Goal: Information Seeking & Learning: Compare options

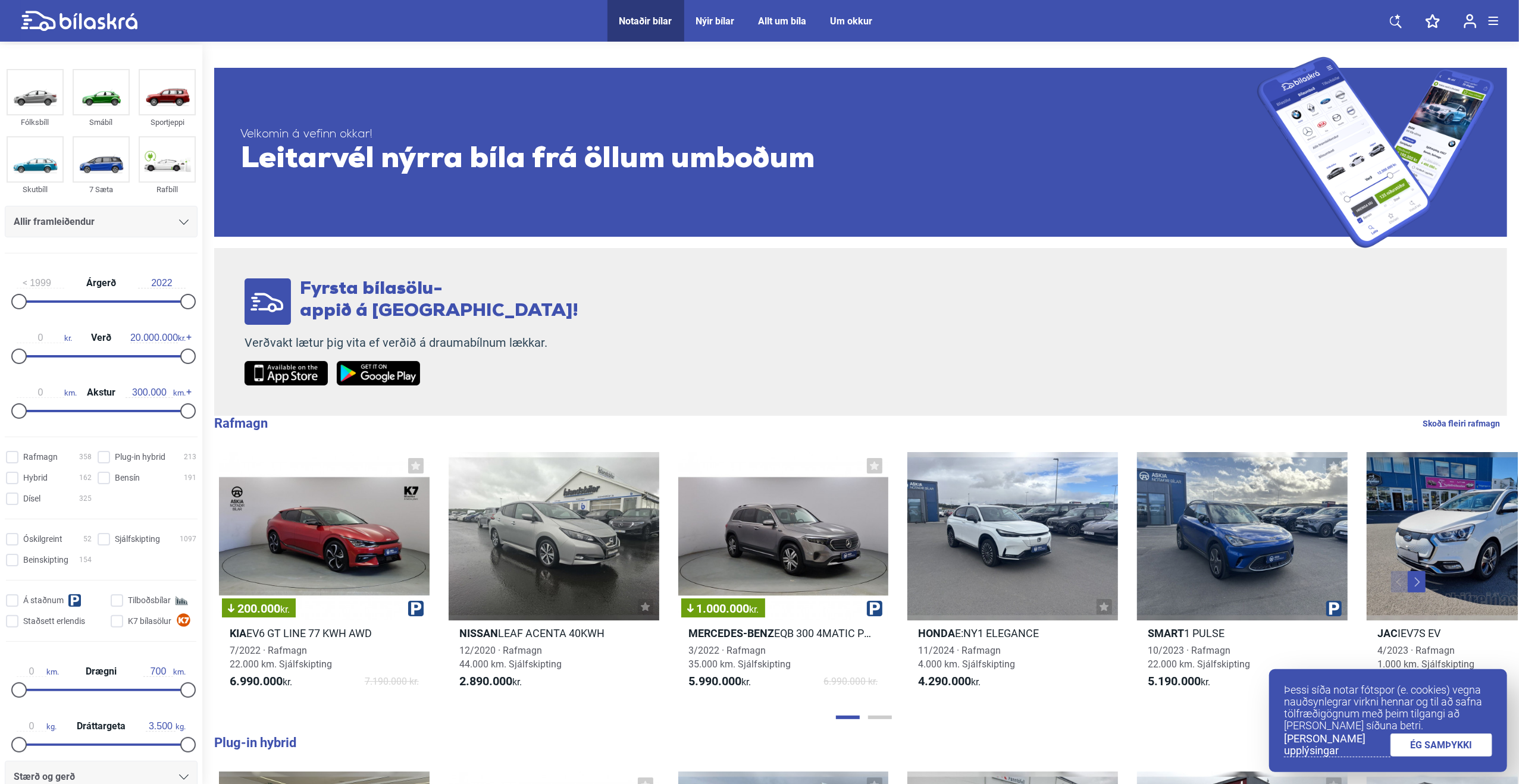
click at [713, 16] on div "Nýir bílar" at bounding box center [716, 21] width 38 height 11
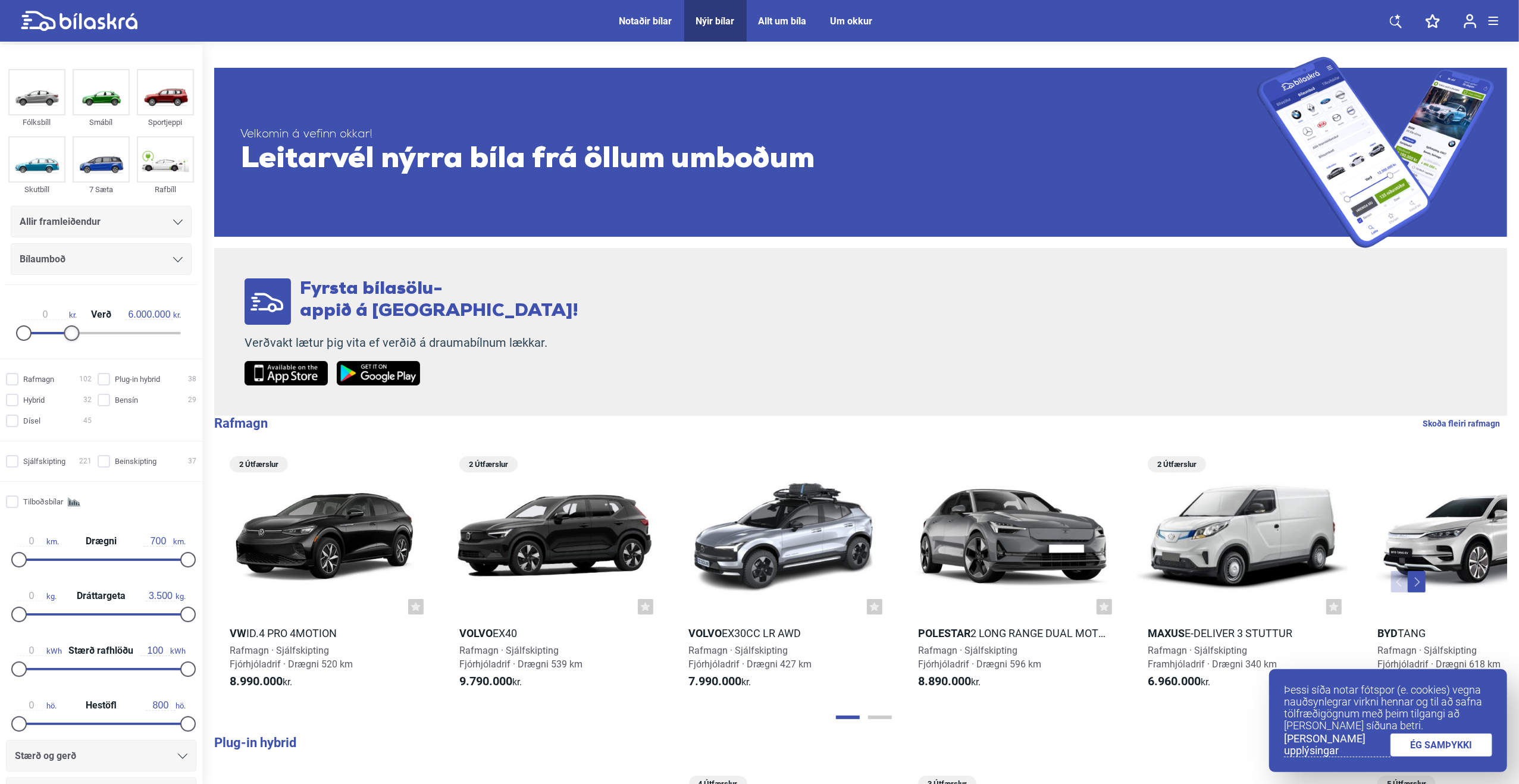
drag, startPoint x: 178, startPoint y: 331, endPoint x: 67, endPoint y: 331, distance: 111.0
click at [67, 331] on div at bounding box center [71, 333] width 16 height 16
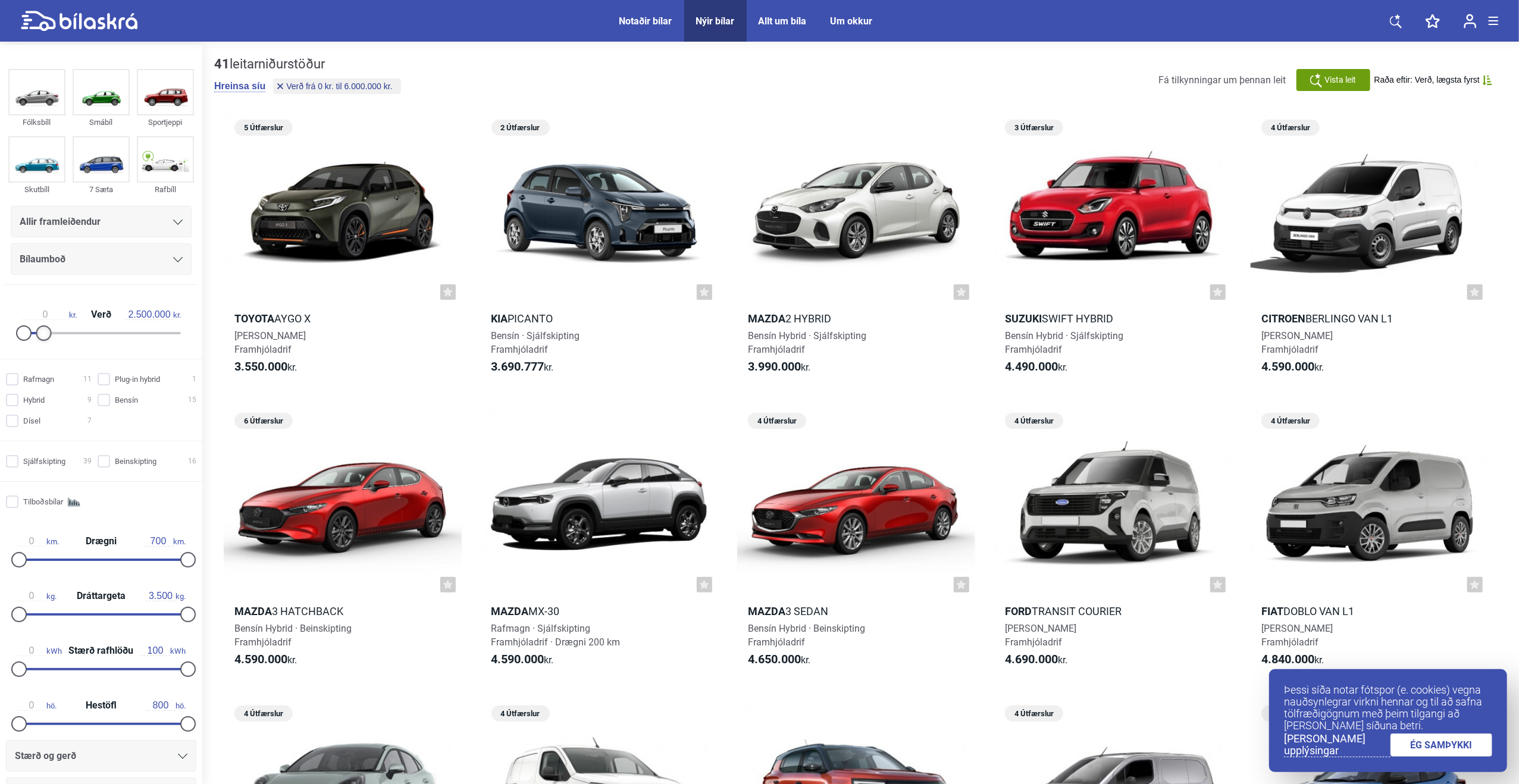
drag, startPoint x: 66, startPoint y: 329, endPoint x: 38, endPoint y: 331, distance: 28.1
click at [38, 331] on div at bounding box center [44, 333] width 16 height 16
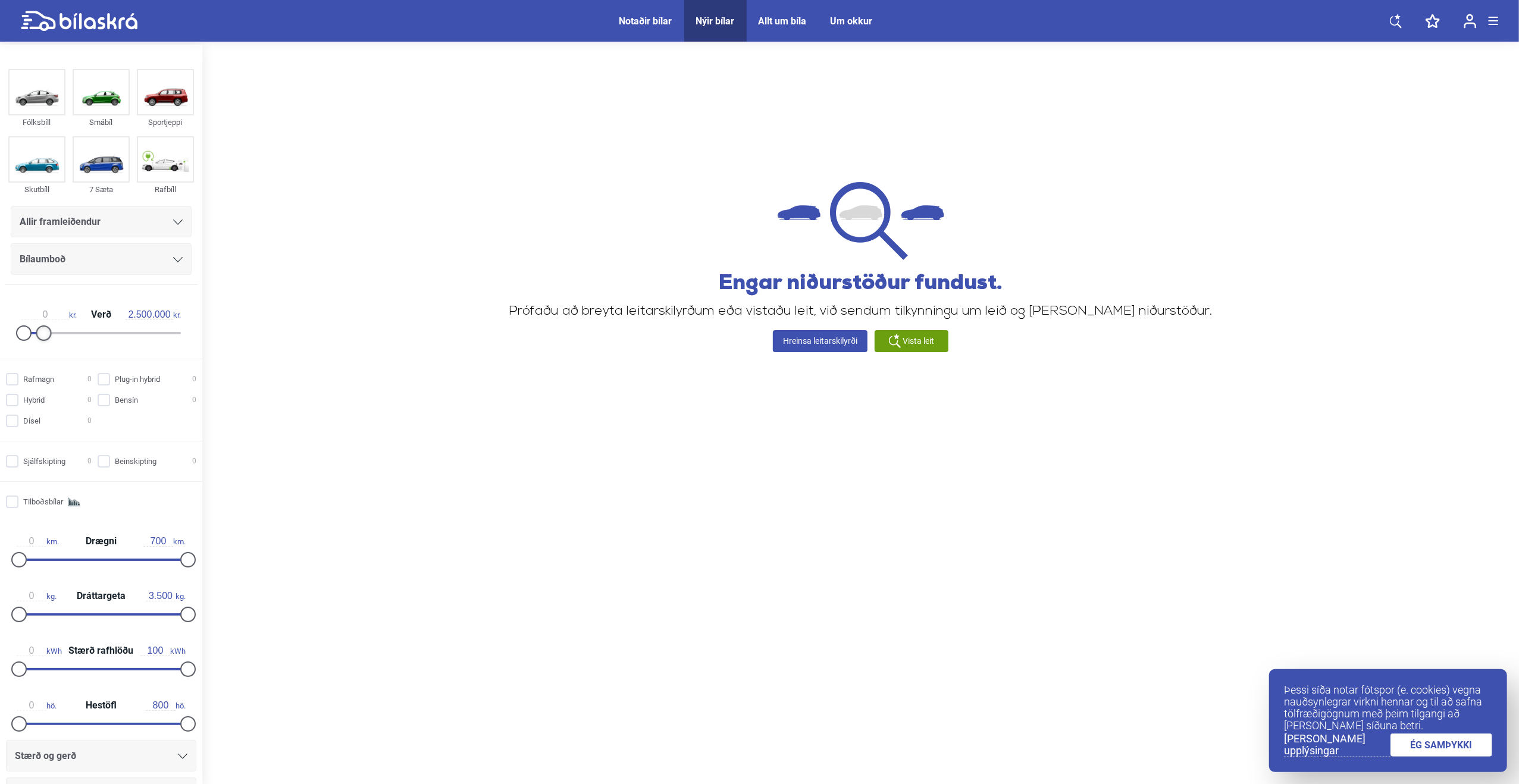
click at [47, 331] on div at bounding box center [44, 333] width 16 height 16
click at [47, 331] on div at bounding box center [47, 333] width 16 height 16
click at [49, 331] on div at bounding box center [51, 333] width 16 height 16
type input "4.500.000"
drag, startPoint x: 49, startPoint y: 331, endPoint x: 56, endPoint y: 331, distance: 7.0
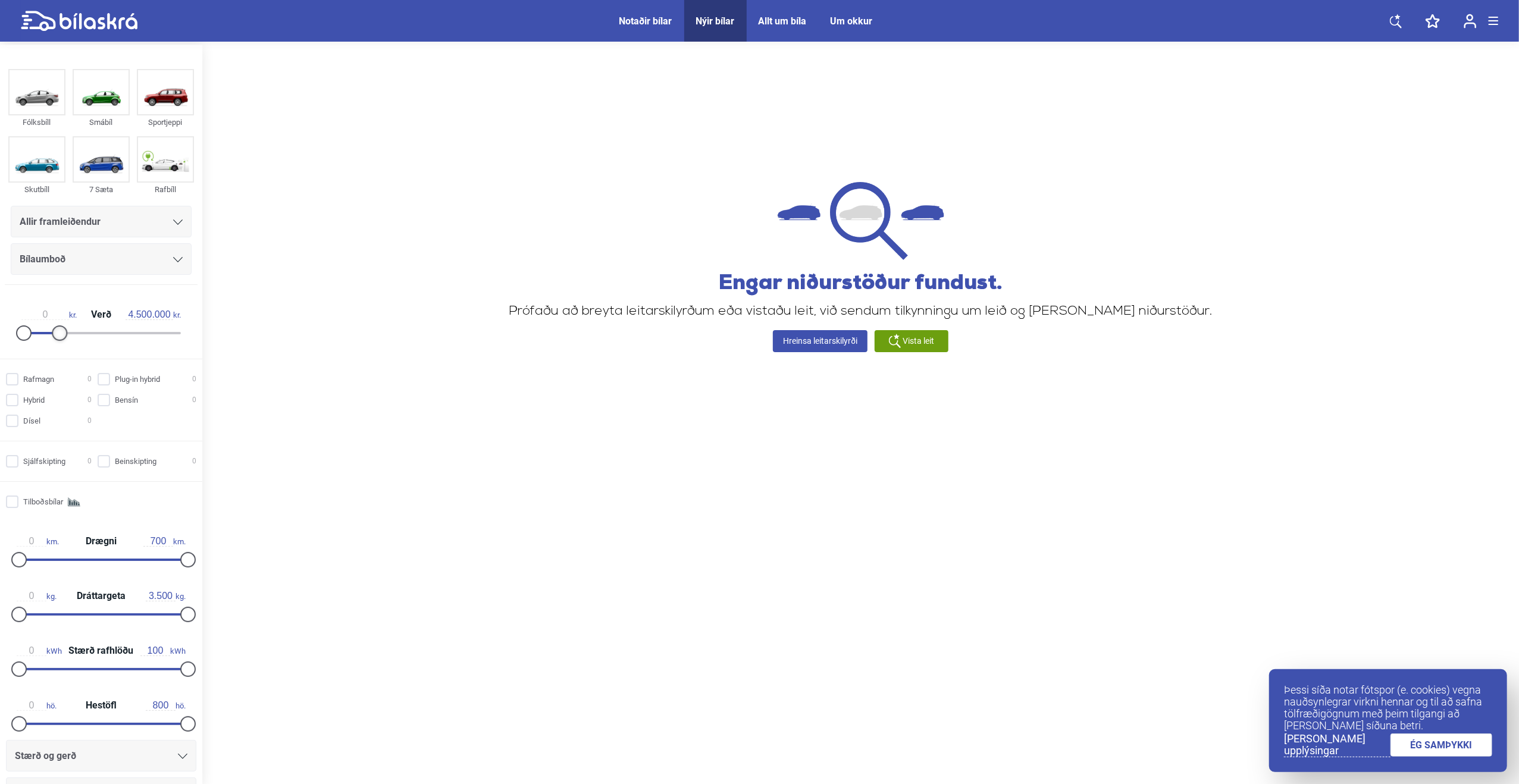
click at [56, 331] on div at bounding box center [60, 333] width 16 height 16
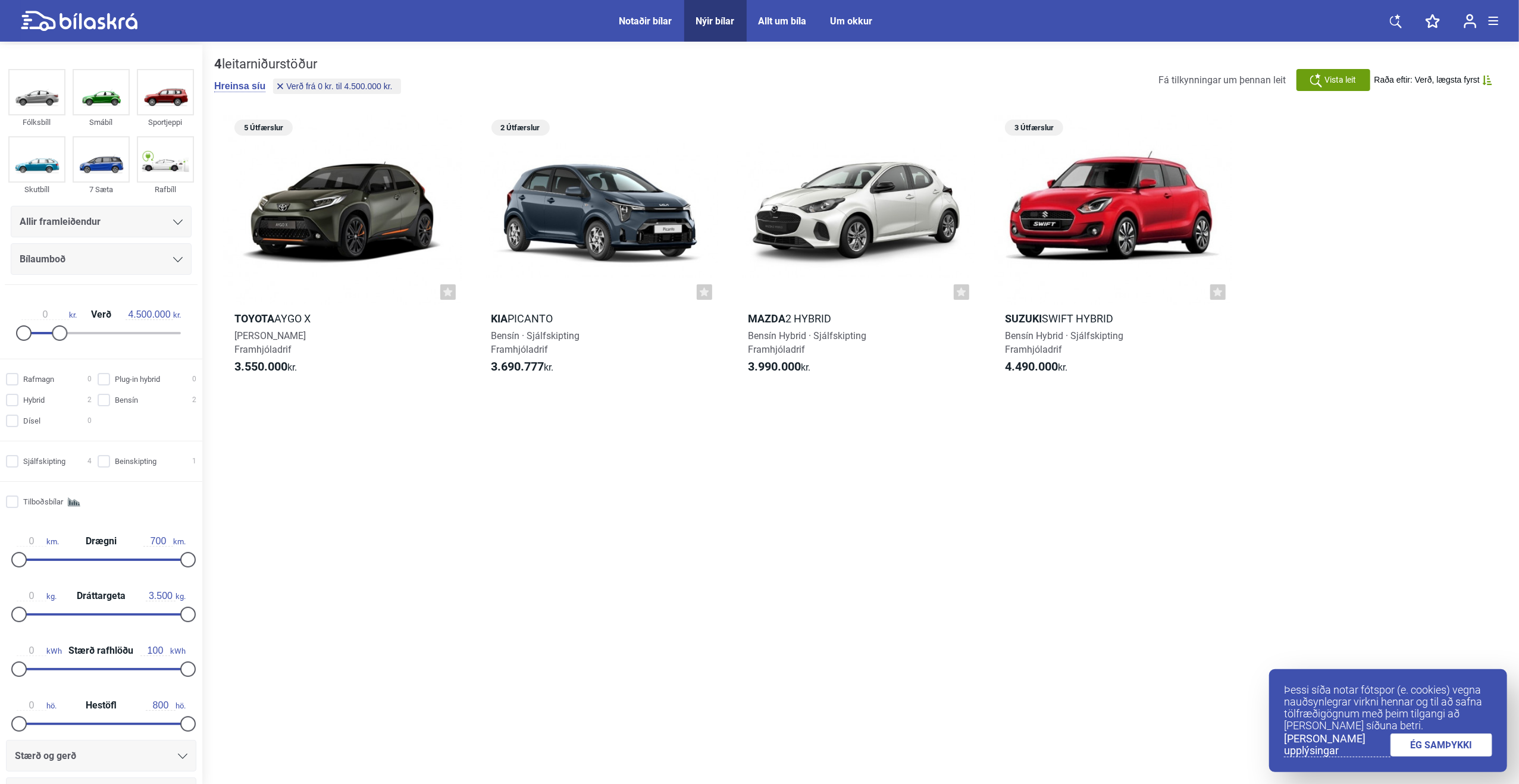
click at [617, 26] on span "Notaðir bílar" at bounding box center [646, 21] width 77 height 42
click at [633, 23] on div "Notaðir bílar" at bounding box center [646, 21] width 53 height 11
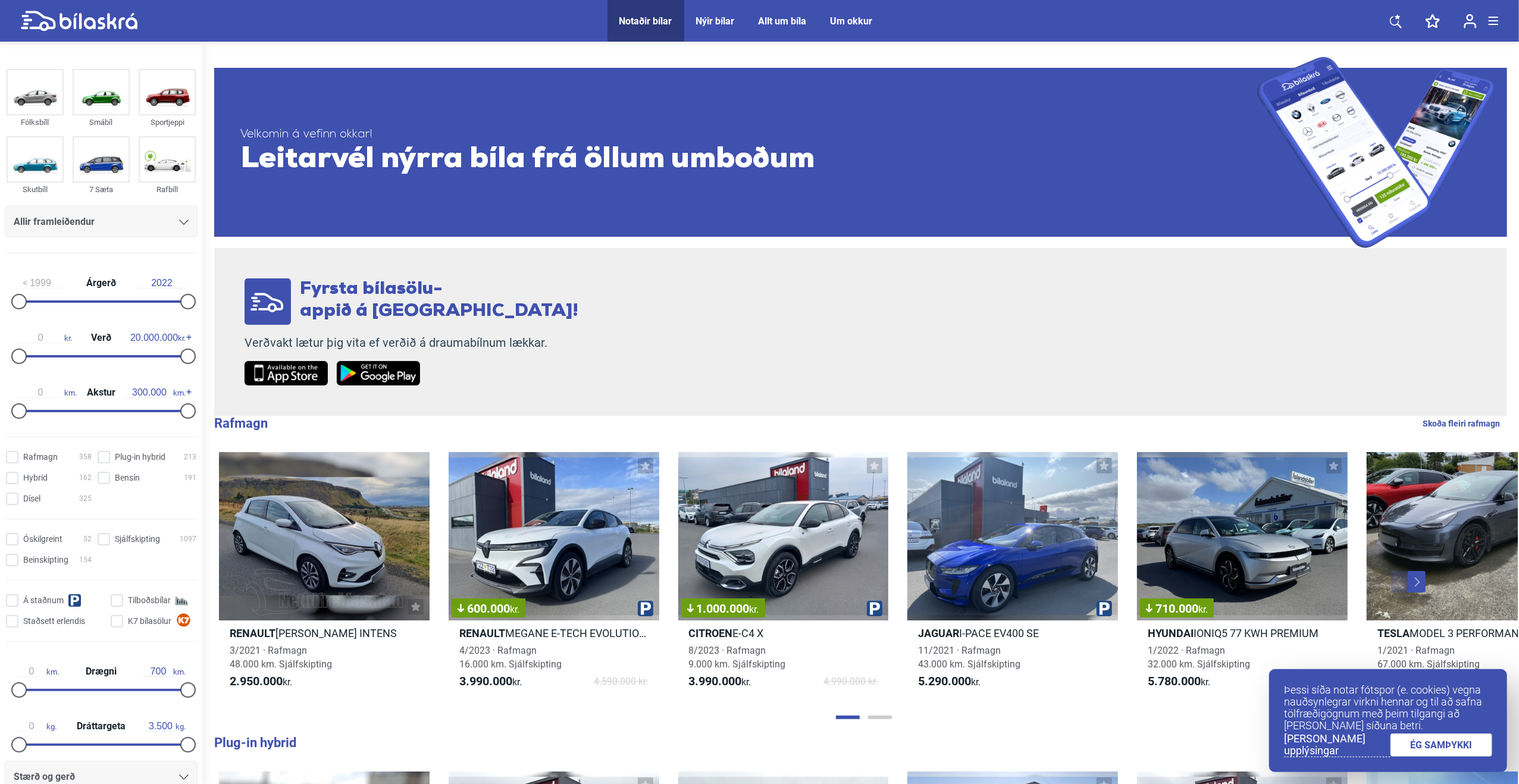
click at [99, 230] on div "Allir framleiðendur" at bounding box center [101, 221] width 193 height 32
click at [173, 228] on div "Allir framleiðendur" at bounding box center [101, 222] width 175 height 16
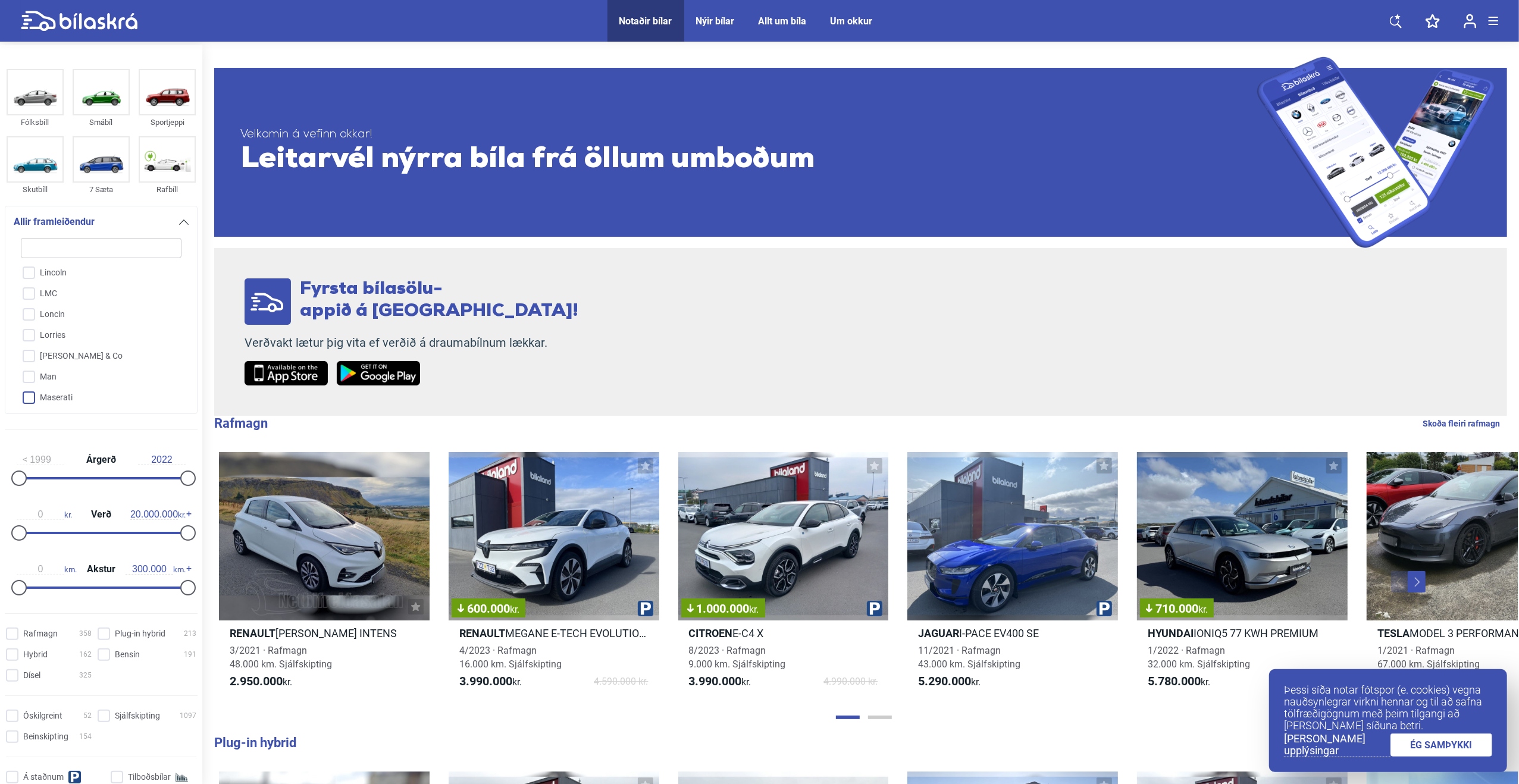
scroll to position [1582, 0]
click at [58, 295] on input "Lexus" at bounding box center [93, 296] width 162 height 21
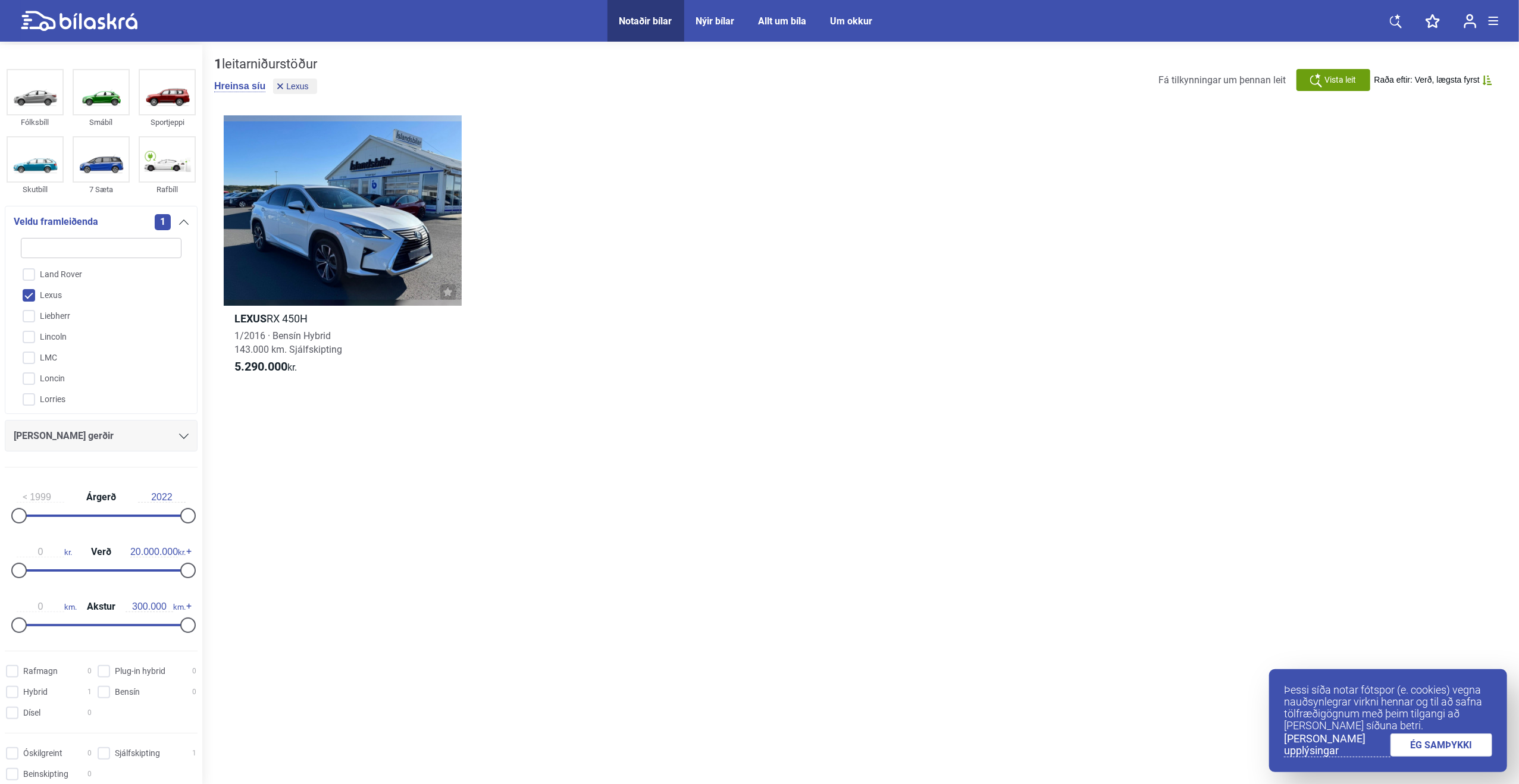
click at [36, 290] on input "Lexus" at bounding box center [93, 296] width 162 height 21
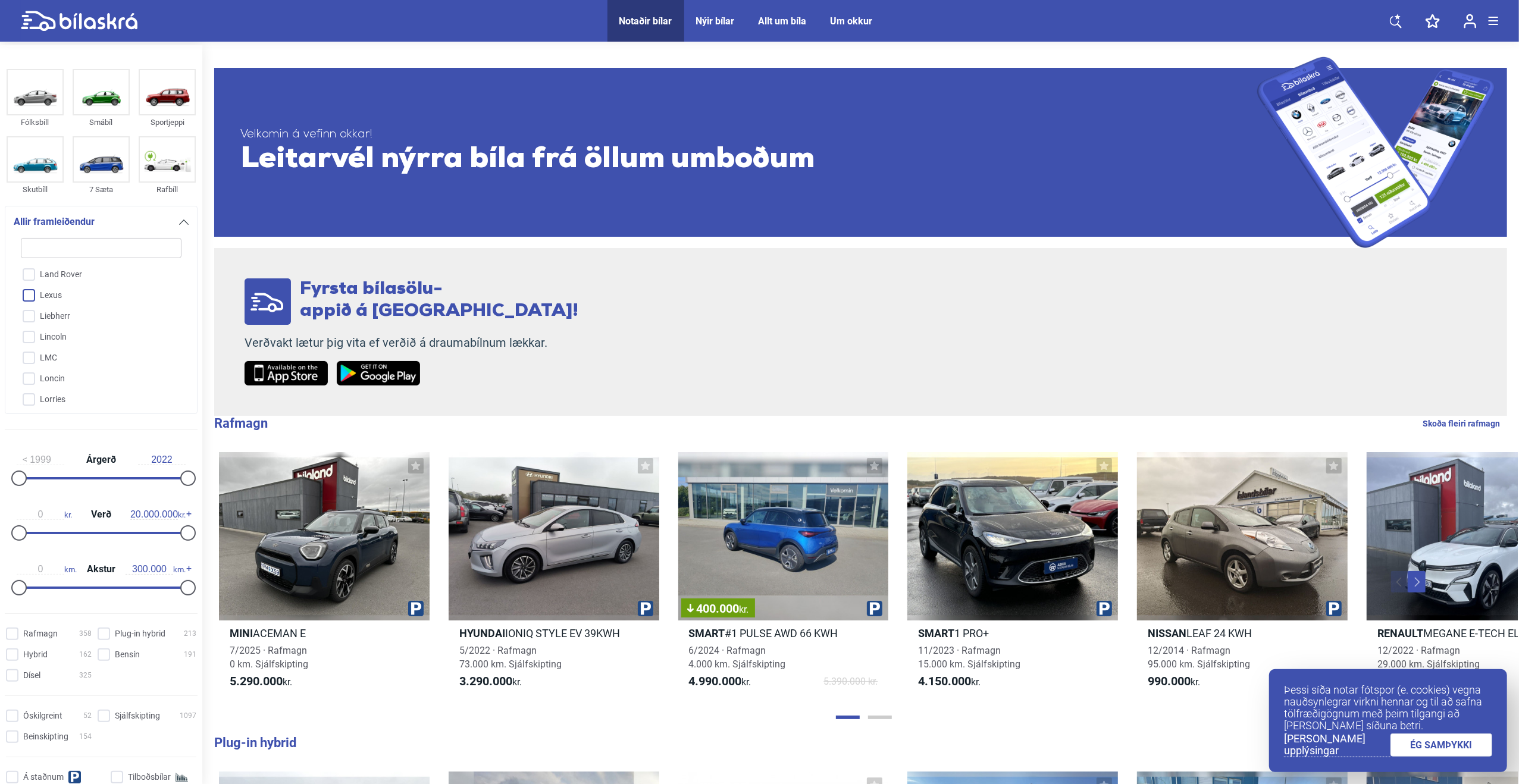
click at [38, 299] on input "Lexus" at bounding box center [93, 296] width 162 height 21
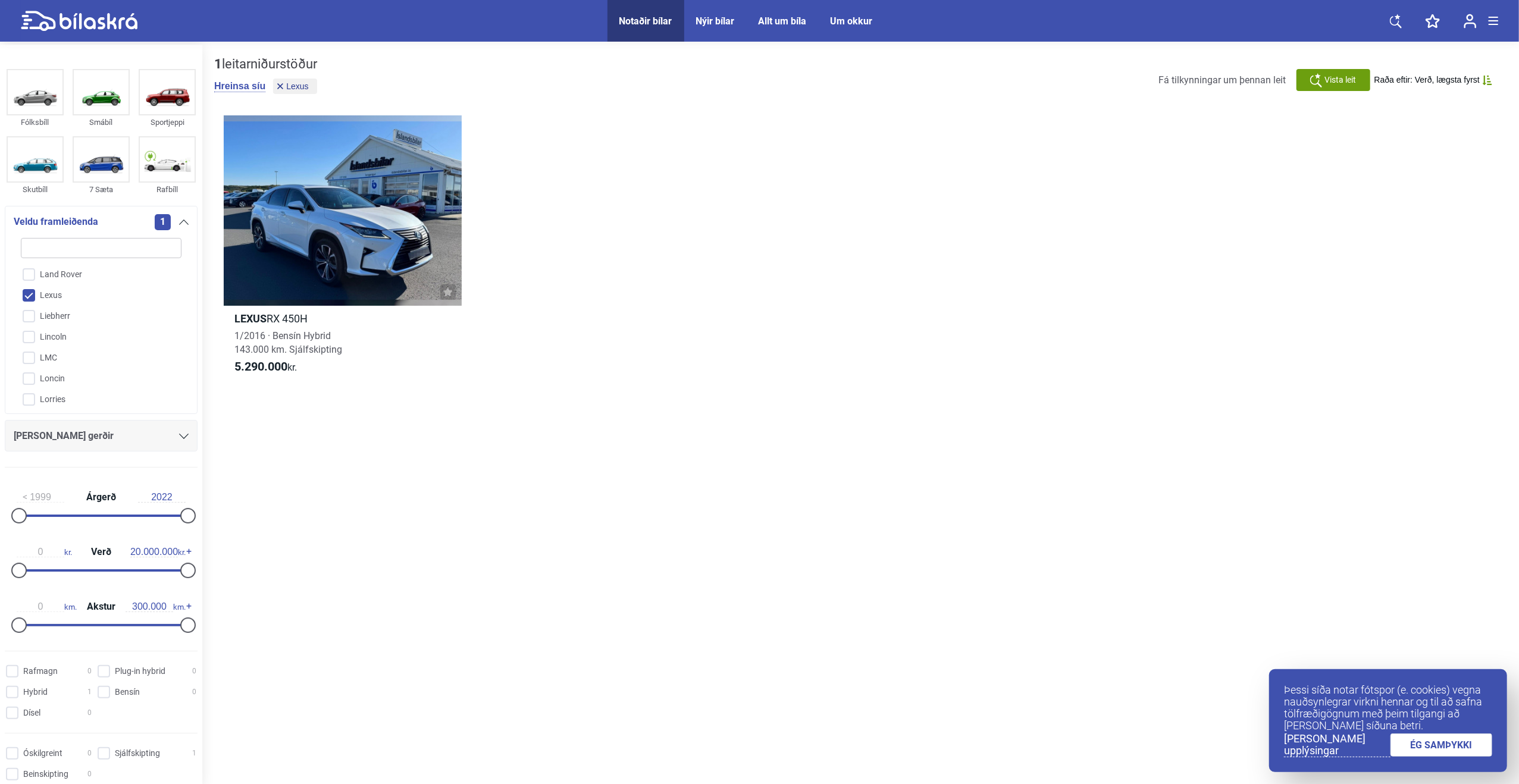
click at [39, 298] on input "Lexus" at bounding box center [93, 296] width 162 height 21
checkbox input "false"
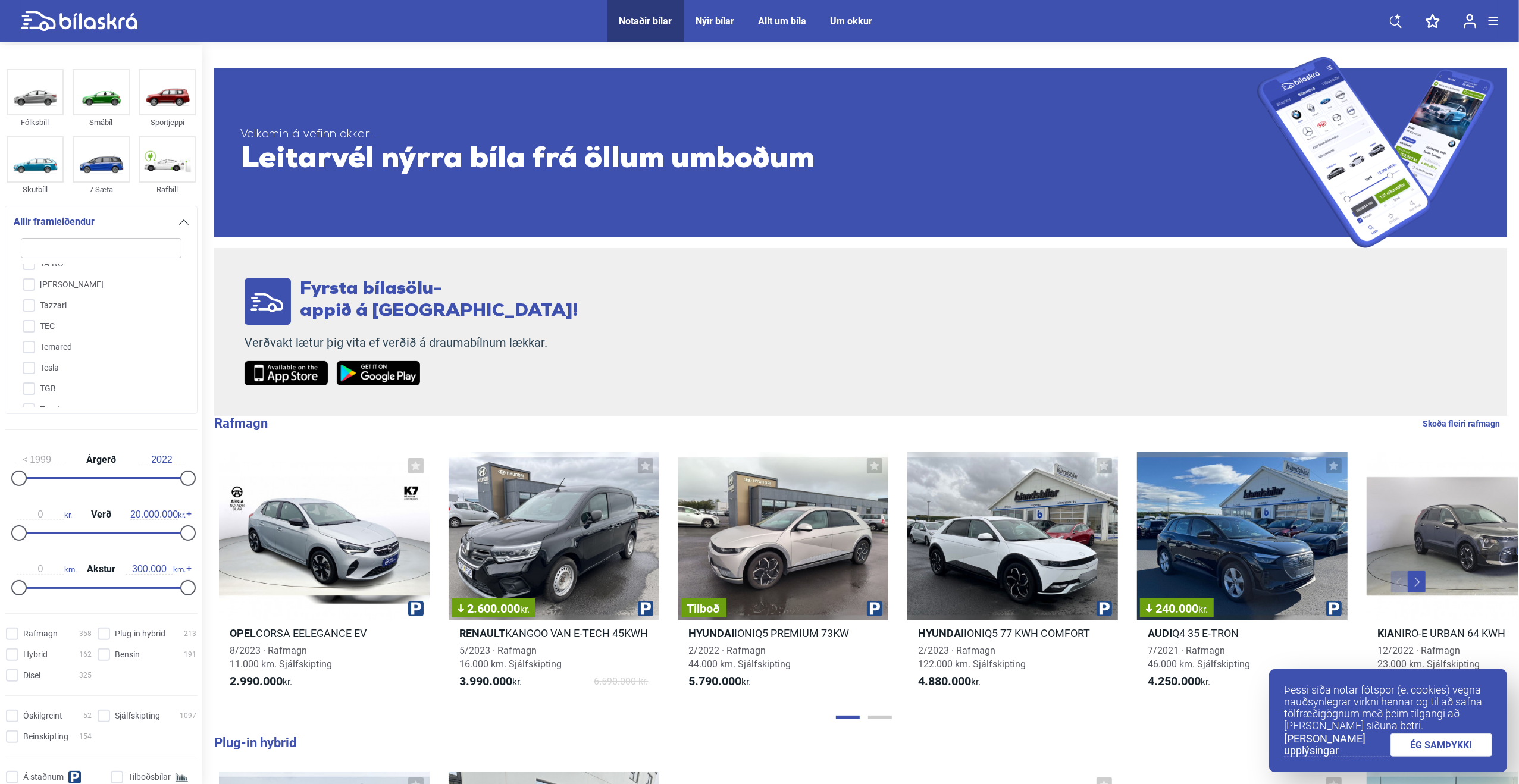
scroll to position [2772, 0]
click at [66, 391] on input "Toyota" at bounding box center [93, 401] width 162 height 21
checkbox input "true"
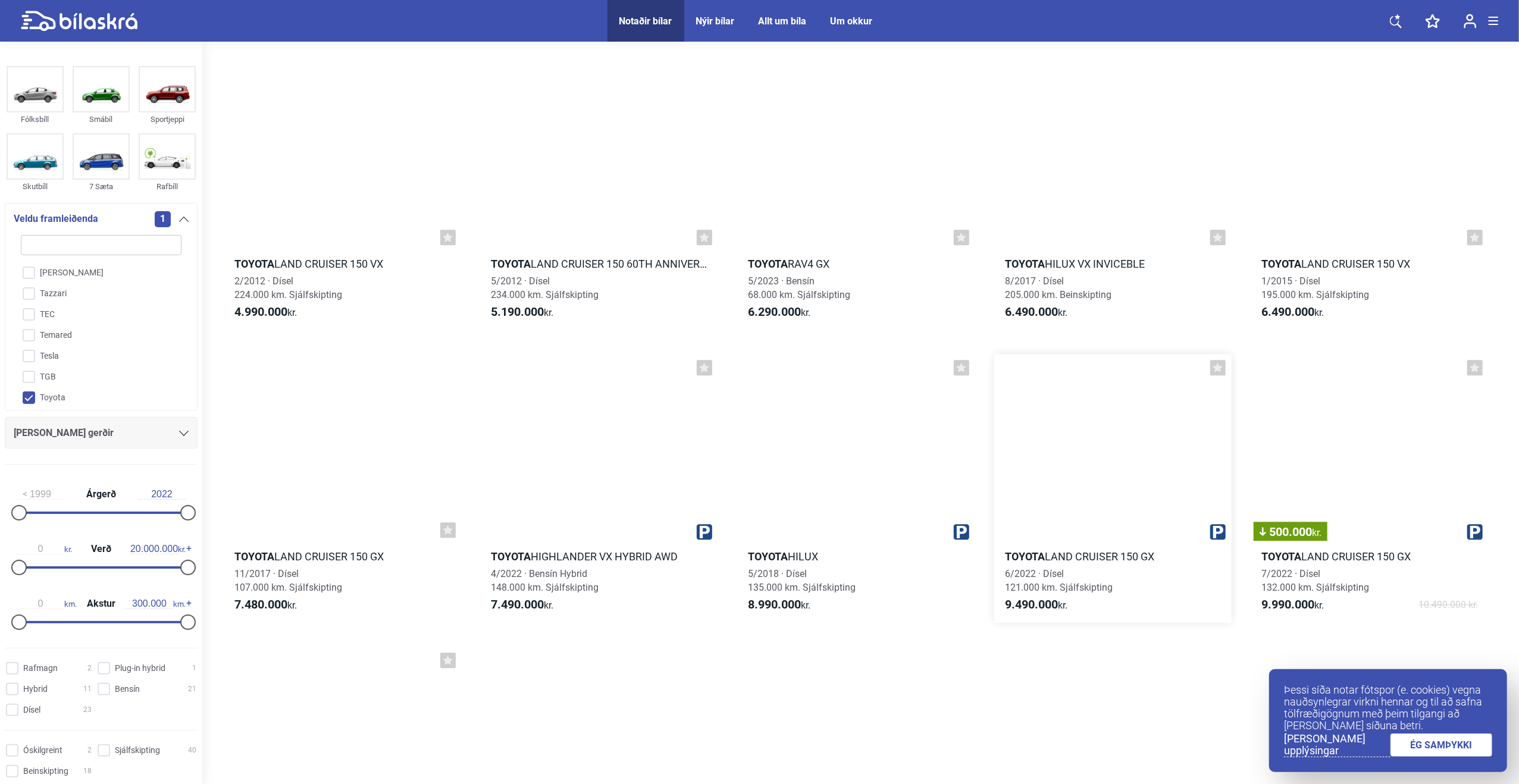
scroll to position [2677, 0]
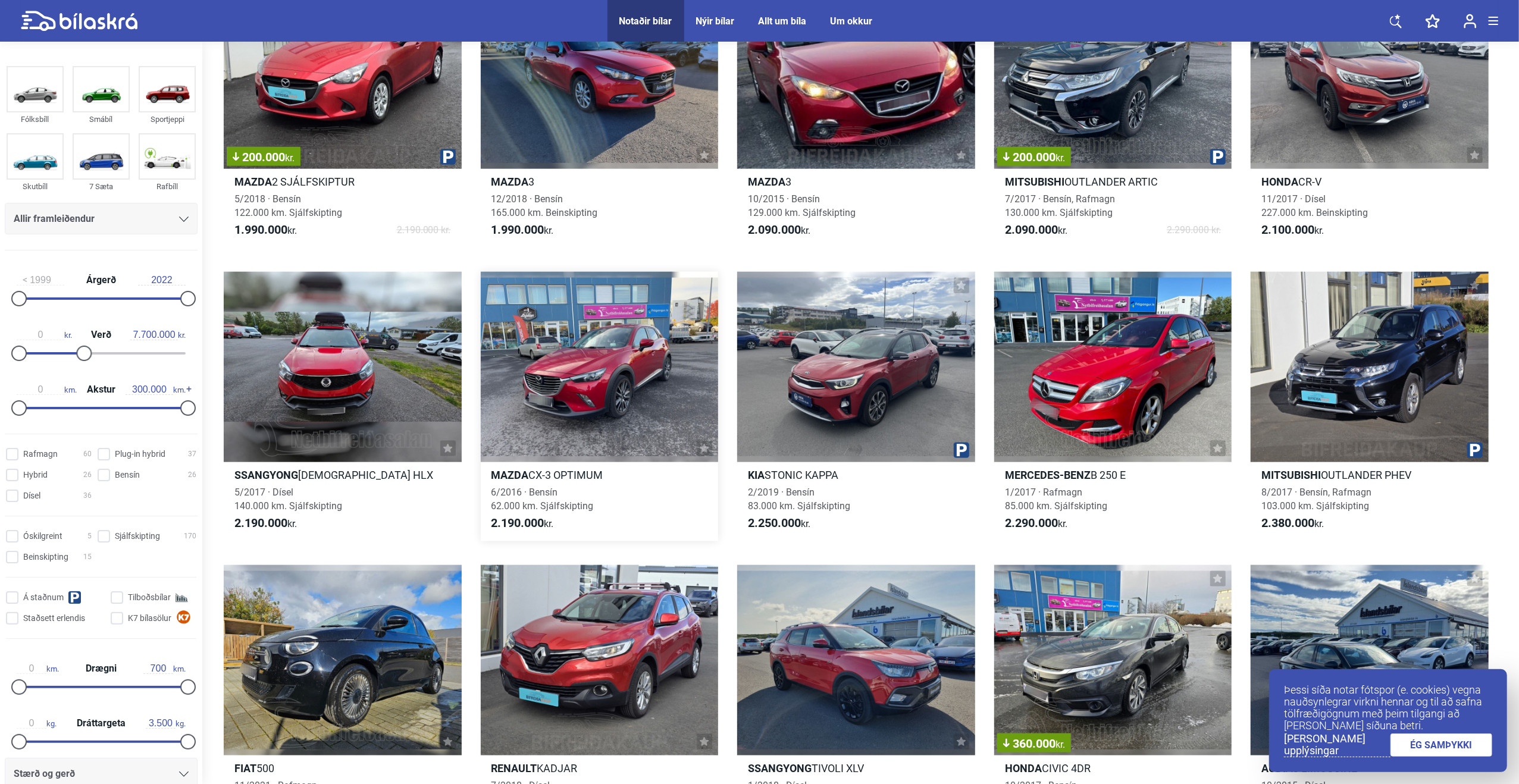
scroll to position [512, 0]
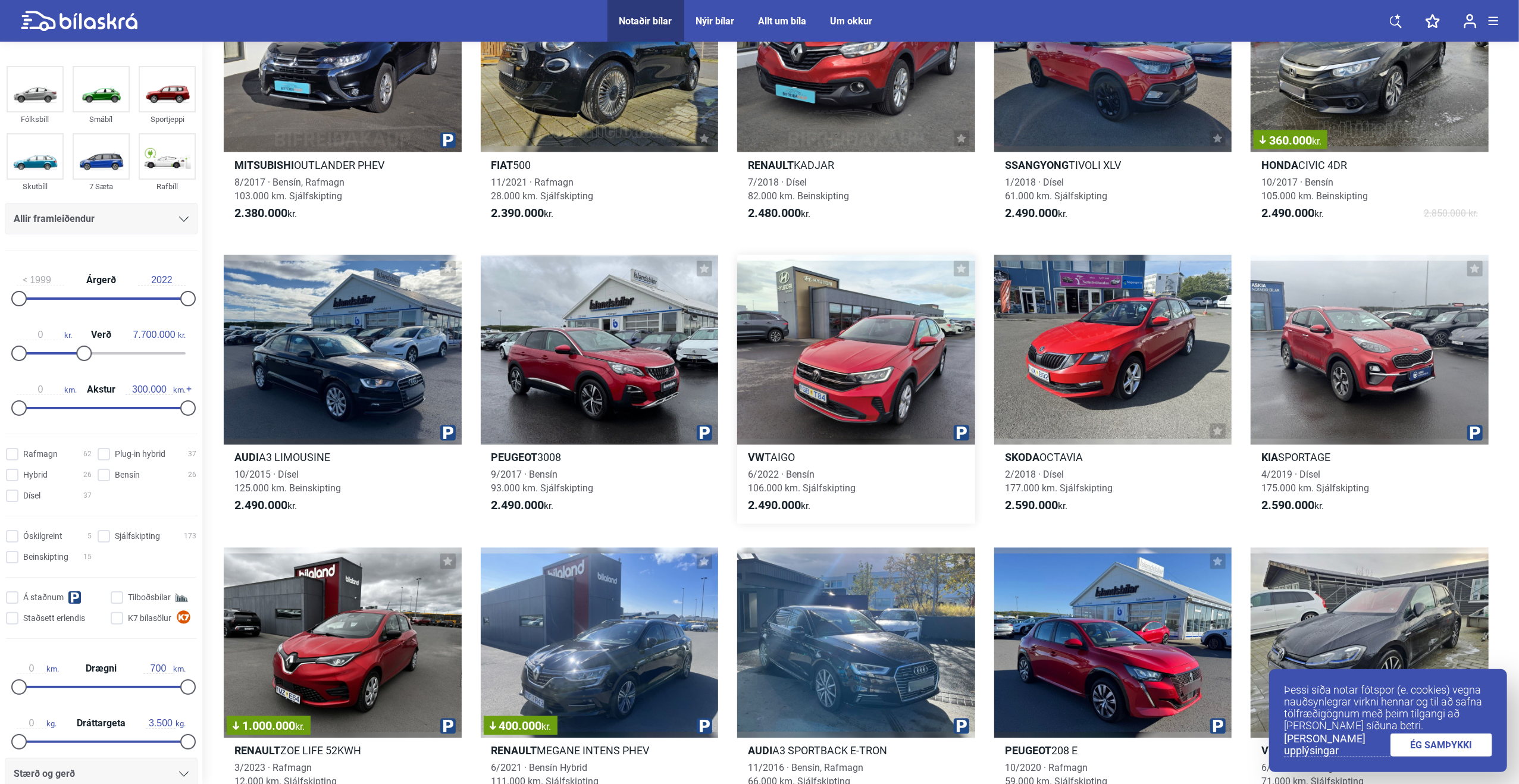
scroll to position [1665, 0]
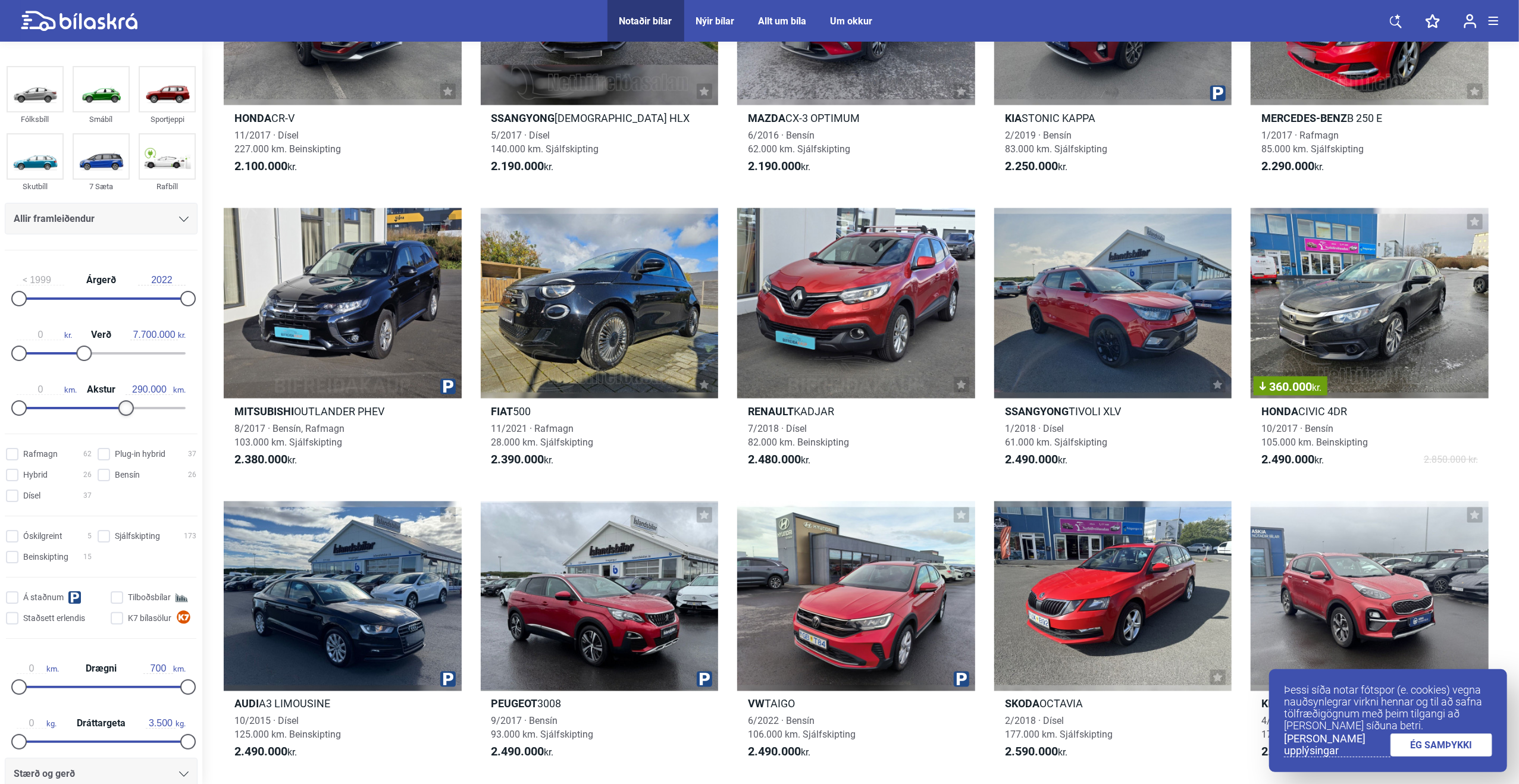
type input "300.000"
drag, startPoint x: 182, startPoint y: 404, endPoint x: 203, endPoint y: 413, distance: 22.8
click at [199, 413] on aside "Fólksbíll Smábíl Sportjeppi Skutbíll 7 Sæta Rafbíll Allir framleiðendur [PERSON…" at bounding box center [101, 413] width 202 height 742
type input "2.200.000"
drag, startPoint x: 81, startPoint y: 353, endPoint x: 36, endPoint y: 347, distance: 45.4
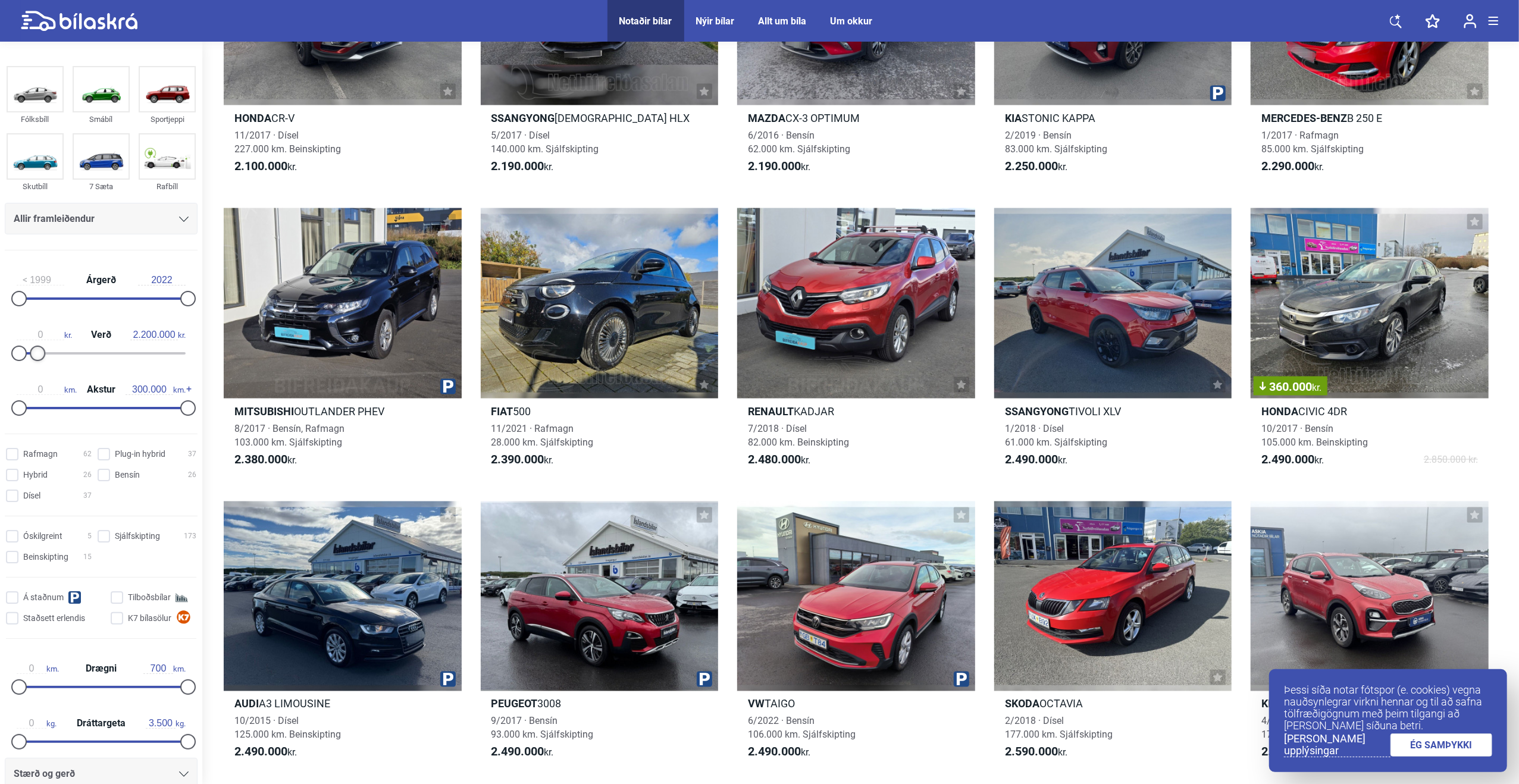
click at [36, 347] on div at bounding box center [37, 353] width 16 height 16
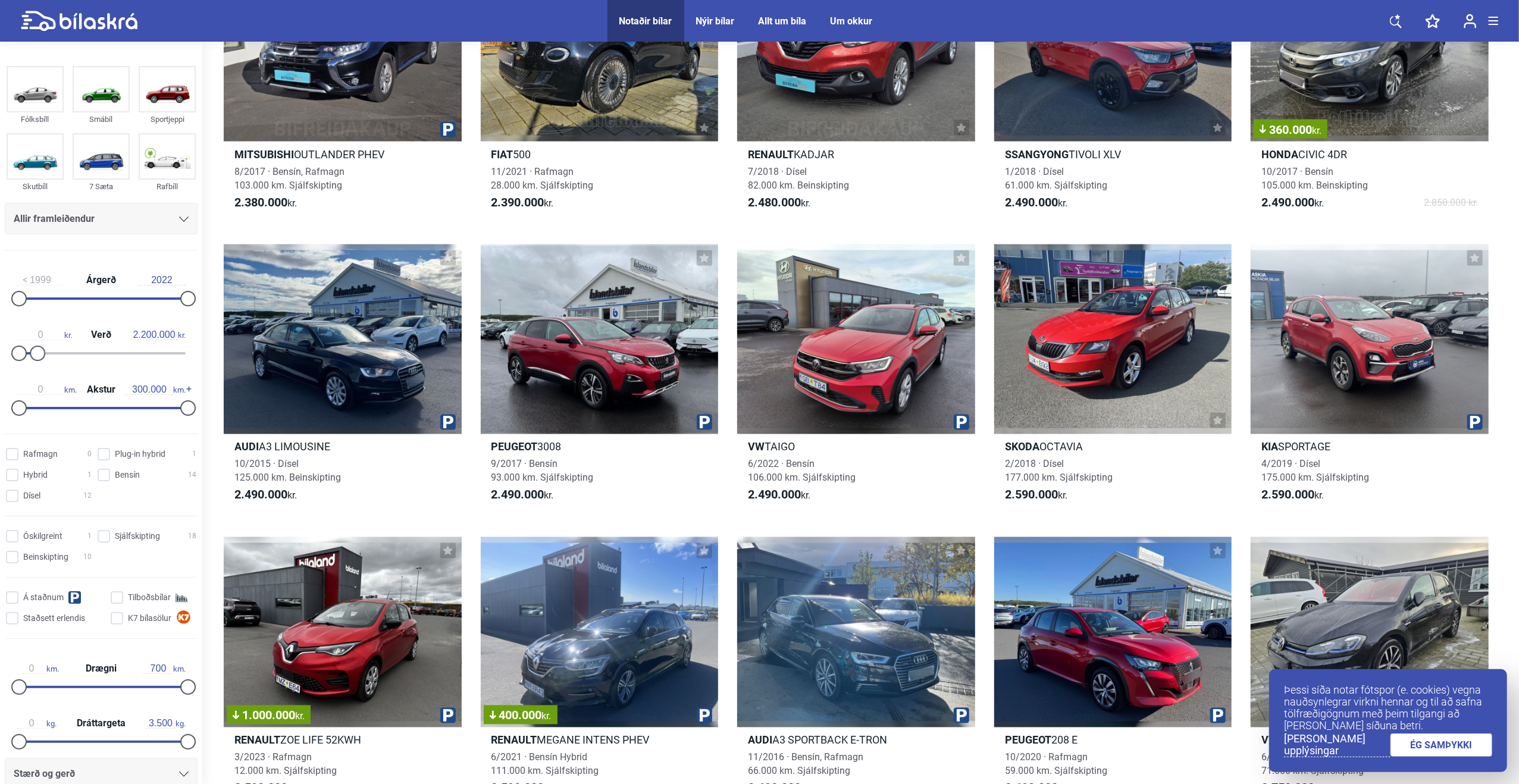
scroll to position [1857, 0]
